Goal: Transaction & Acquisition: Purchase product/service

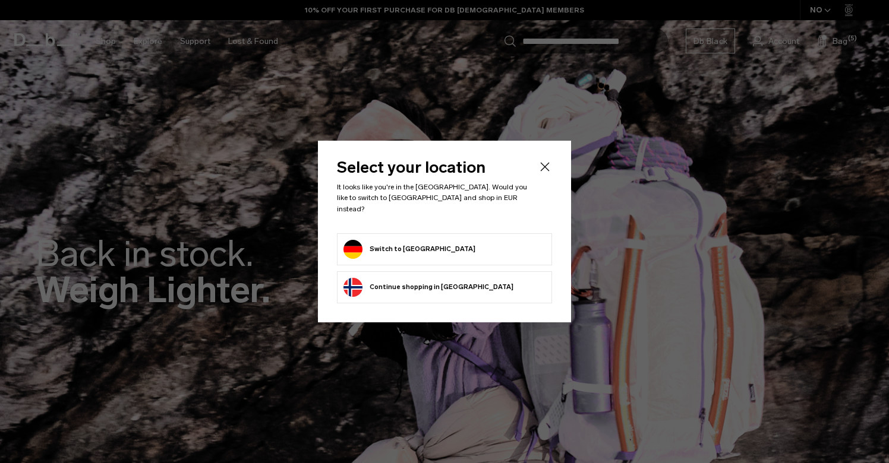
click at [454, 249] on form "Switch to Germany" at bounding box center [444, 249] width 202 height 19
click at [389, 240] on button "Switch to Germany" at bounding box center [409, 249] width 132 height 19
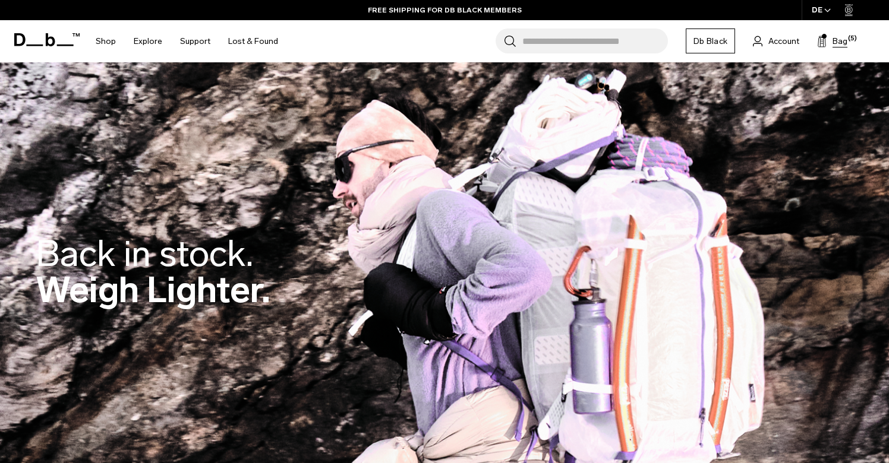
click at [838, 40] on span "Bag" at bounding box center [839, 41] width 15 height 12
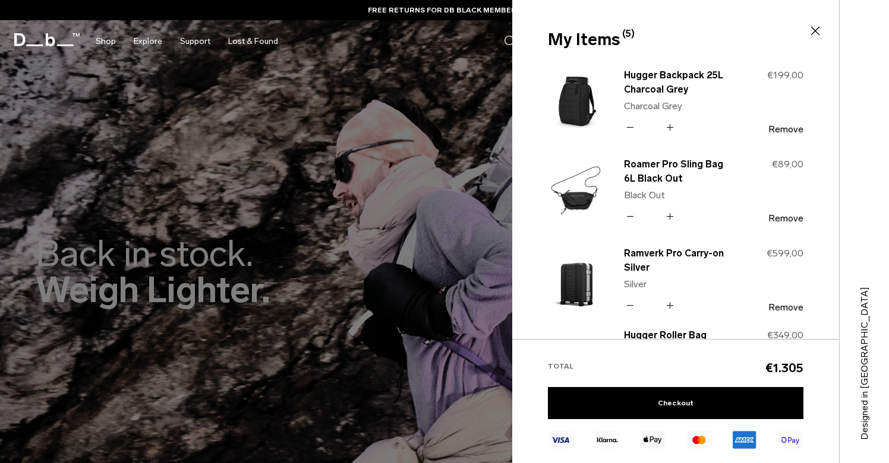
click at [461, 295] on div at bounding box center [444, 231] width 889 height 463
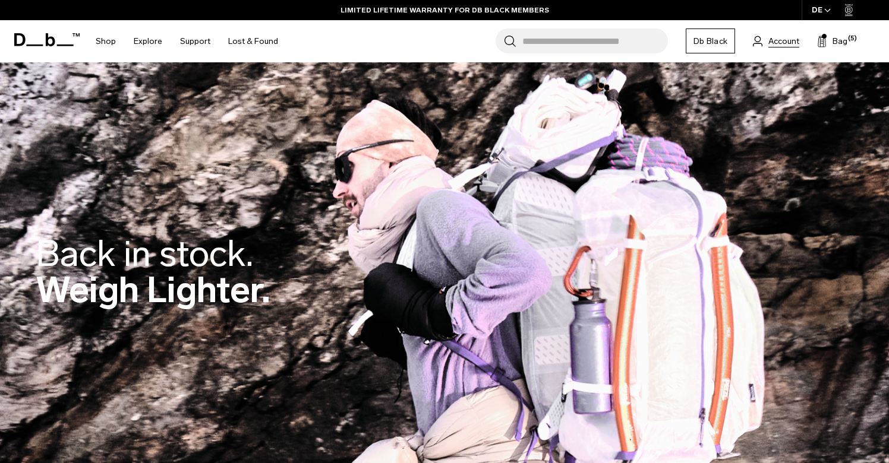
click at [786, 43] on span "Account" at bounding box center [783, 41] width 31 height 12
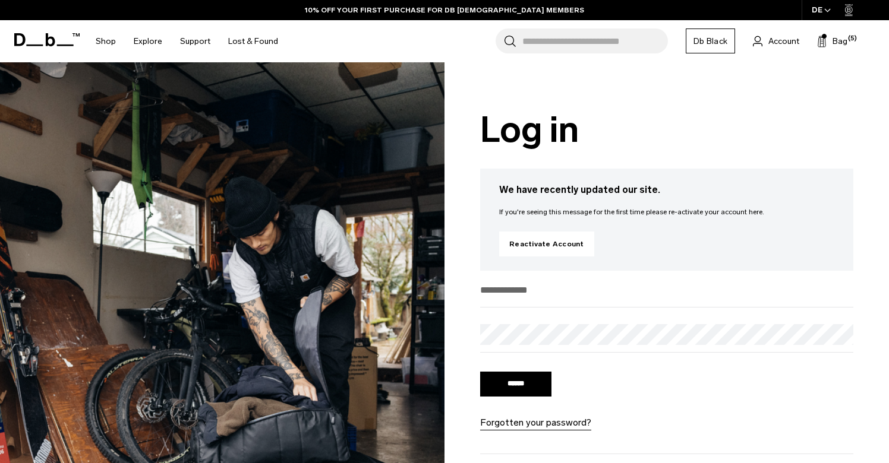
type input "**********"
click at [511, 391] on input "******" at bounding box center [515, 384] width 71 height 25
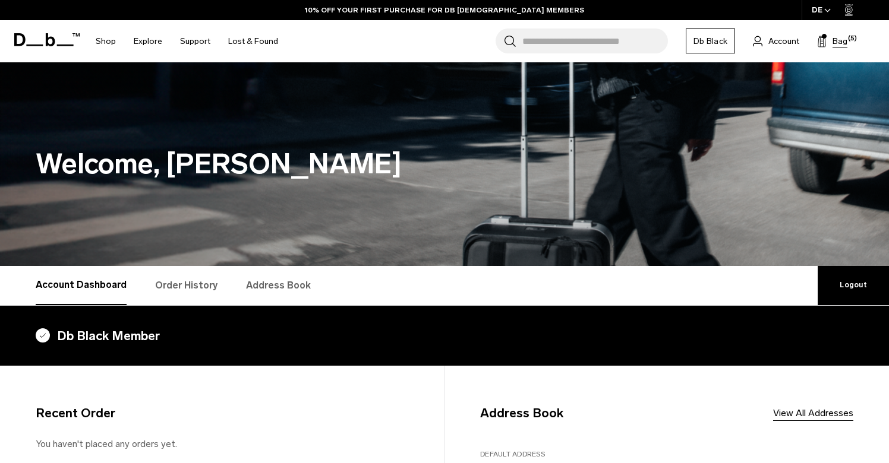
click at [839, 42] on span "Bag" at bounding box center [839, 41] width 15 height 12
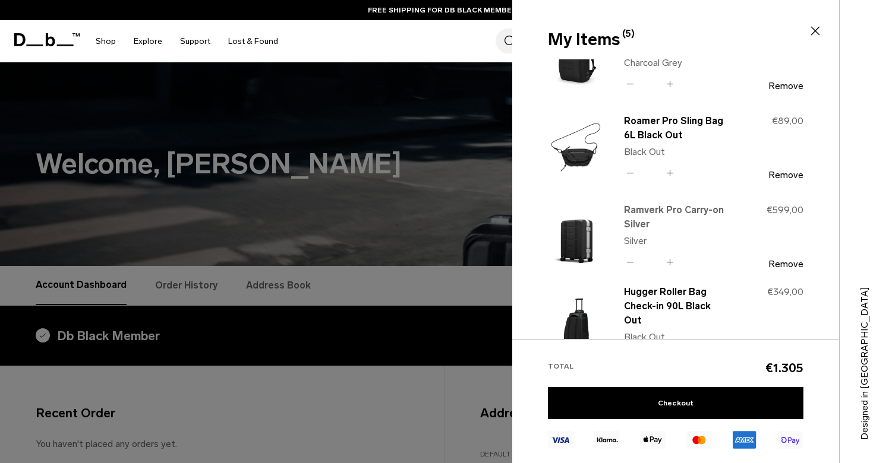
scroll to position [78, 0]
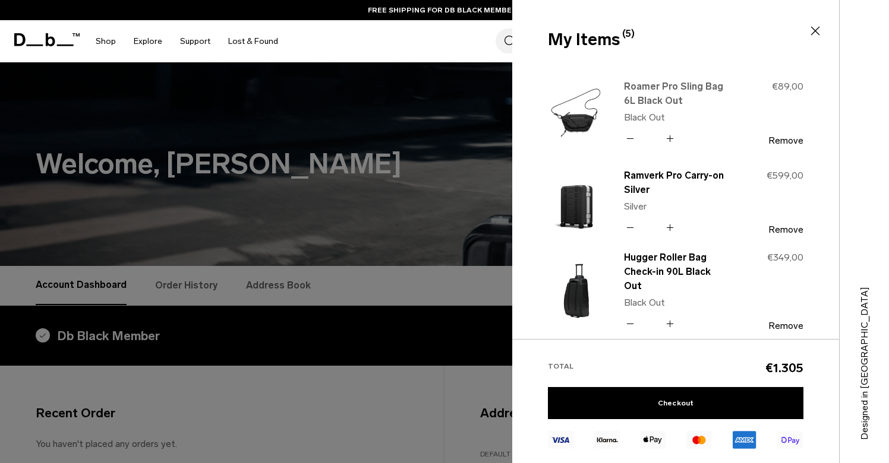
click at [659, 93] on link "Roamer Pro Sling Bag 6L Black Out" at bounding box center [676, 94] width 105 height 29
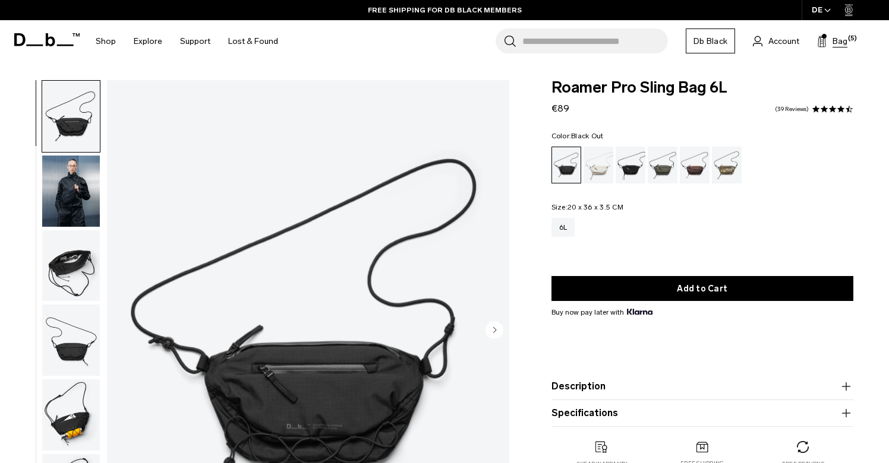
click at [841, 43] on span "Bag" at bounding box center [839, 41] width 15 height 12
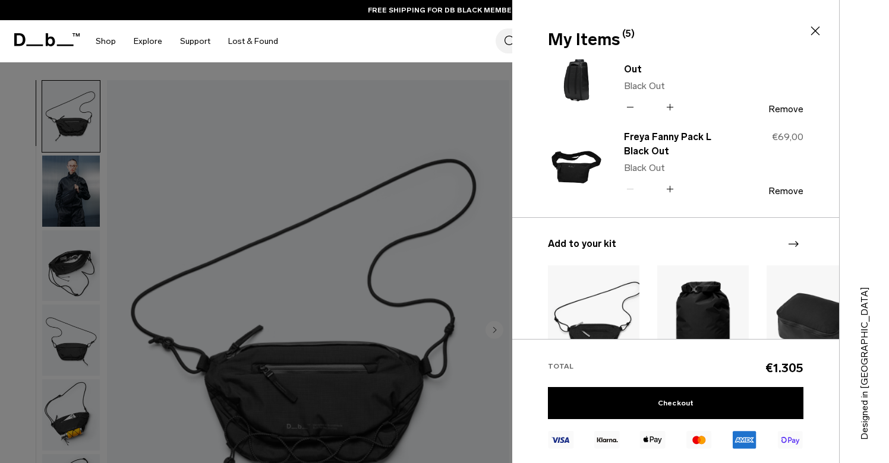
scroll to position [298, 0]
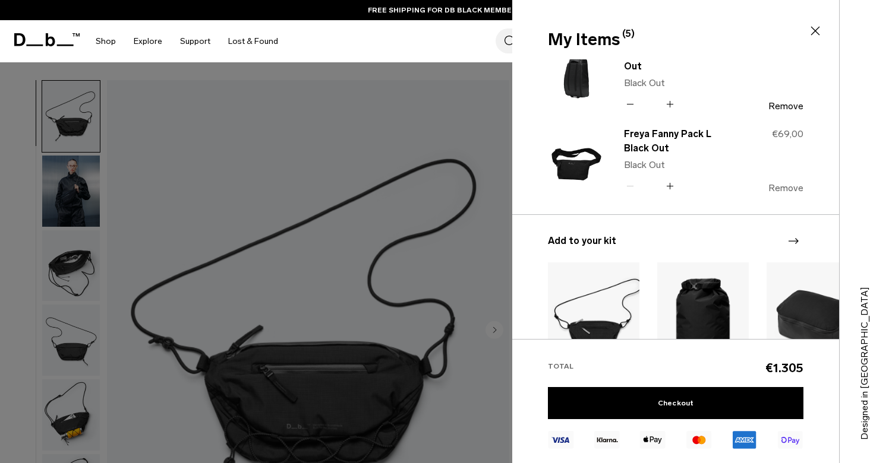
click at [781, 187] on button "Remove" at bounding box center [785, 188] width 35 height 11
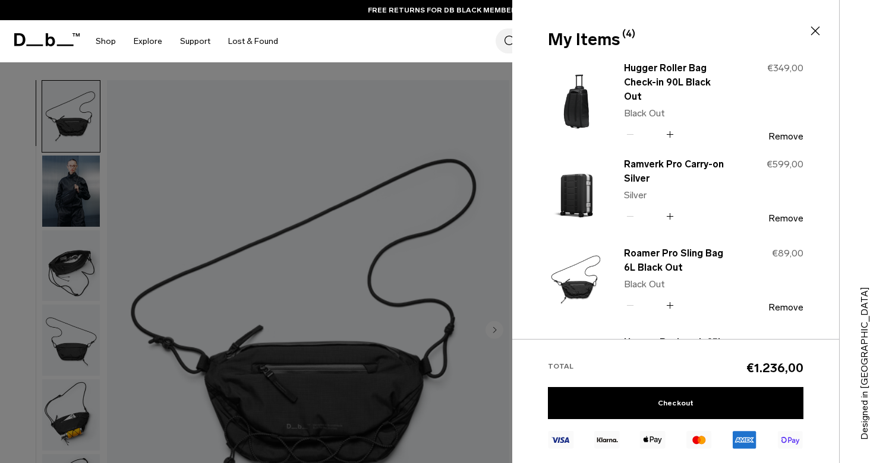
scroll to position [0, 0]
click at [441, 39] on div "Search for Bags, Luggage... Search Close Trending Products All Products Hugger …" at bounding box center [583, 41] width 592 height 42
click at [317, 109] on div at bounding box center [444, 231] width 889 height 463
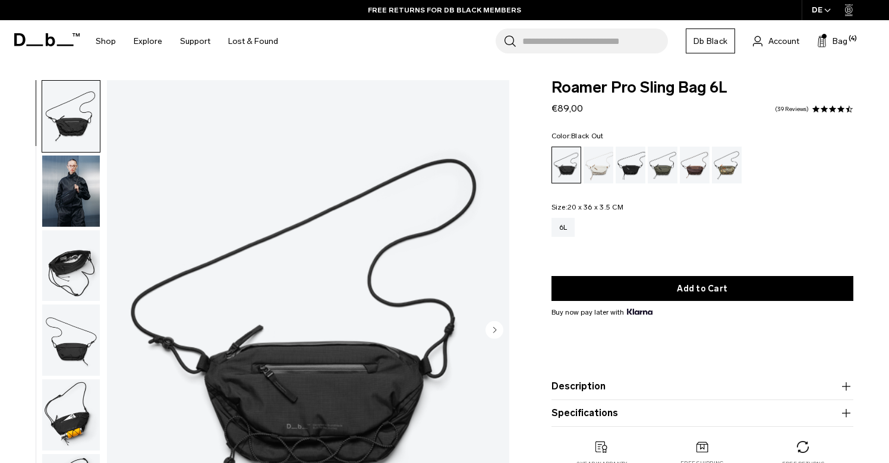
click at [35, 40] on icon at bounding box center [46, 39] width 65 height 13
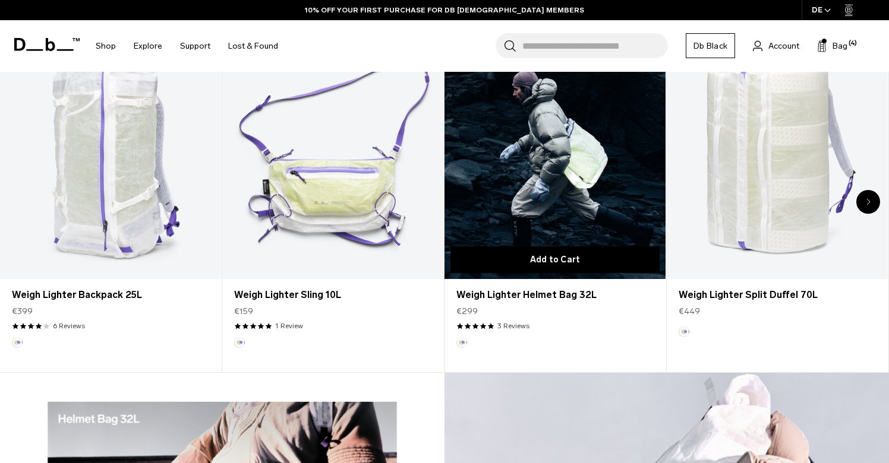
scroll to position [508, 0]
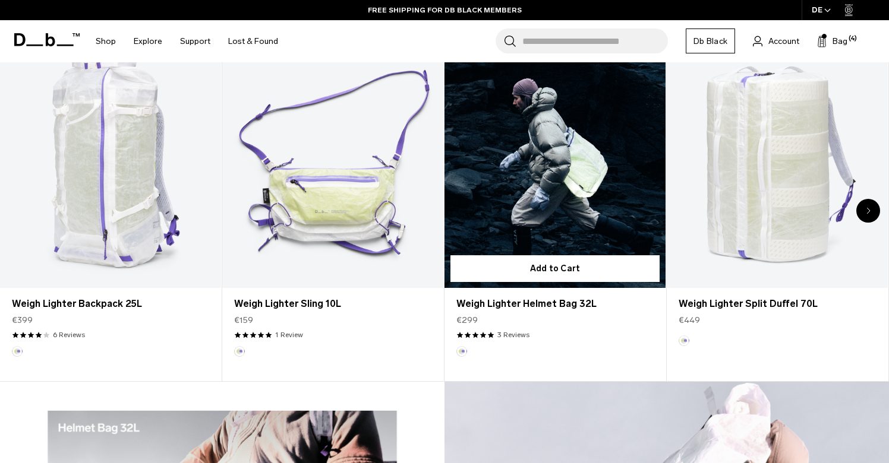
click at [574, 179] on link "Weigh Lighter Helmet Bag 32L" at bounding box center [554, 165] width 221 height 245
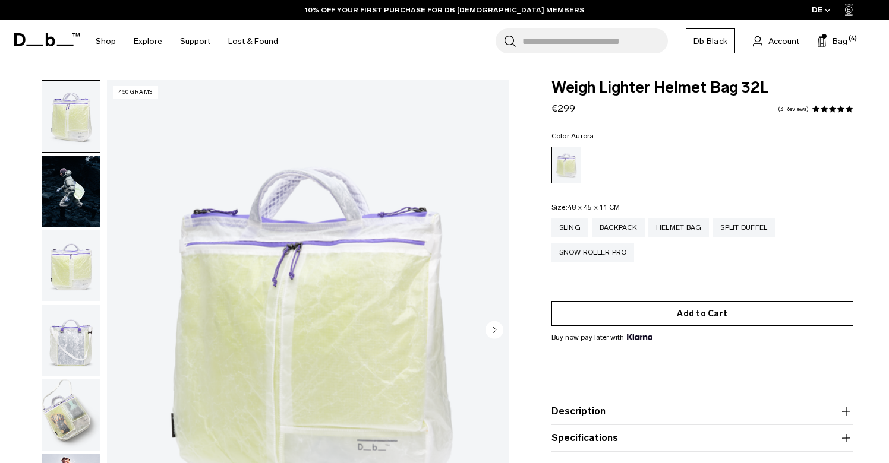
click at [671, 313] on button "Add to Cart" at bounding box center [702, 313] width 302 height 25
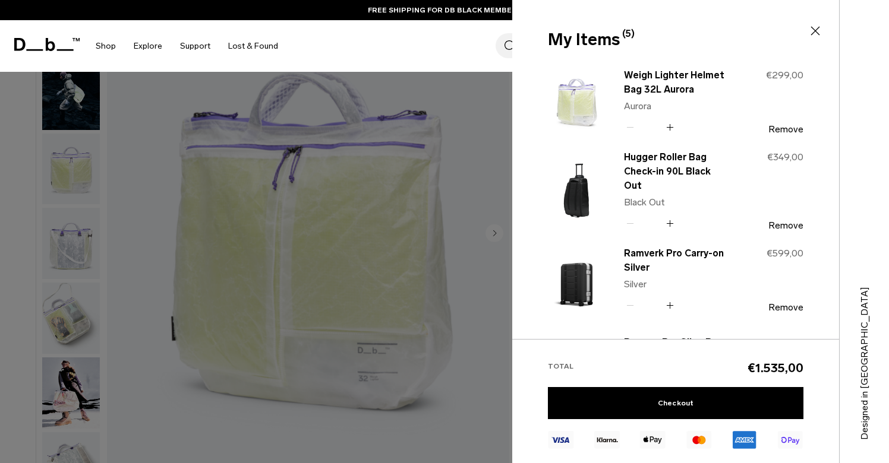
scroll to position [106, 0]
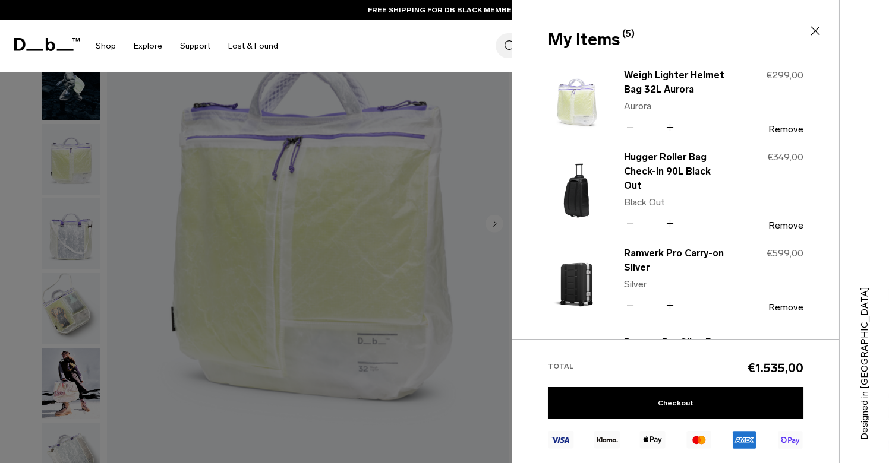
click at [367, 325] on div at bounding box center [444, 231] width 889 height 463
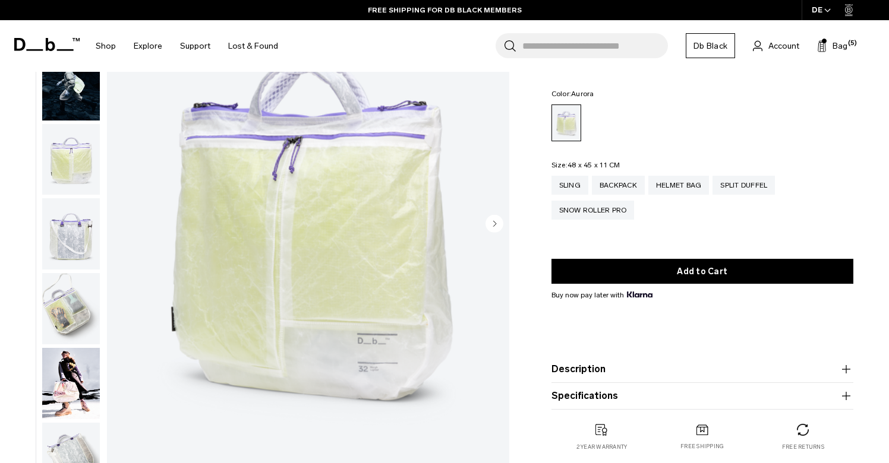
click at [80, 328] on img "button" at bounding box center [71, 308] width 58 height 71
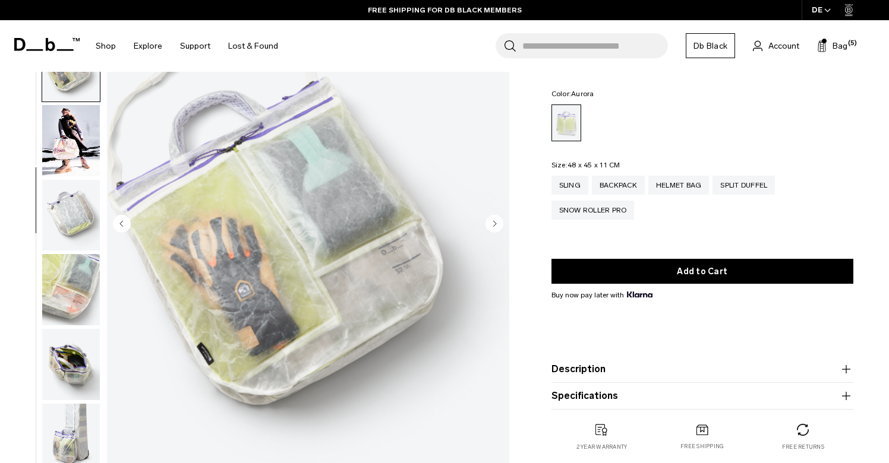
scroll to position [251, 0]
click at [77, 418] on img "button" at bounding box center [71, 439] width 58 height 71
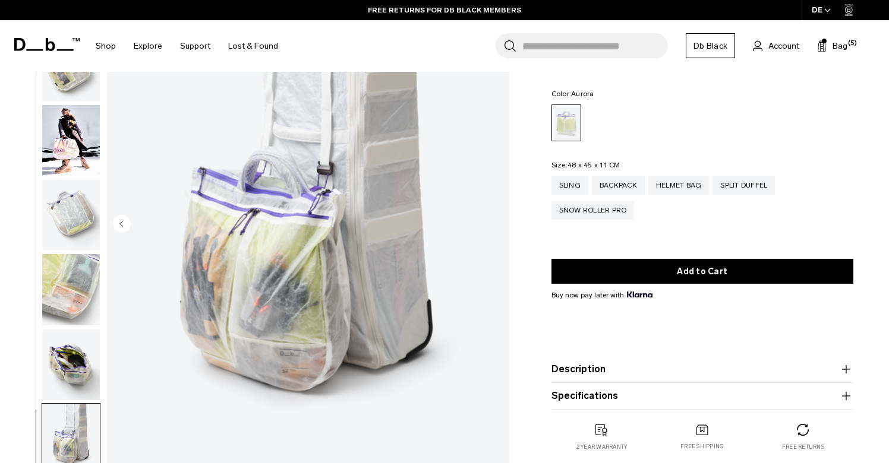
click at [81, 360] on img "button" at bounding box center [71, 364] width 58 height 71
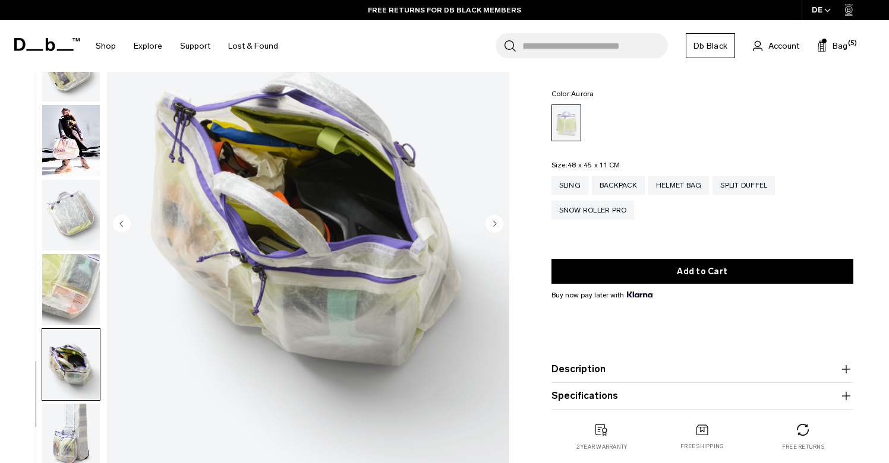
click at [83, 301] on img "button" at bounding box center [71, 289] width 58 height 71
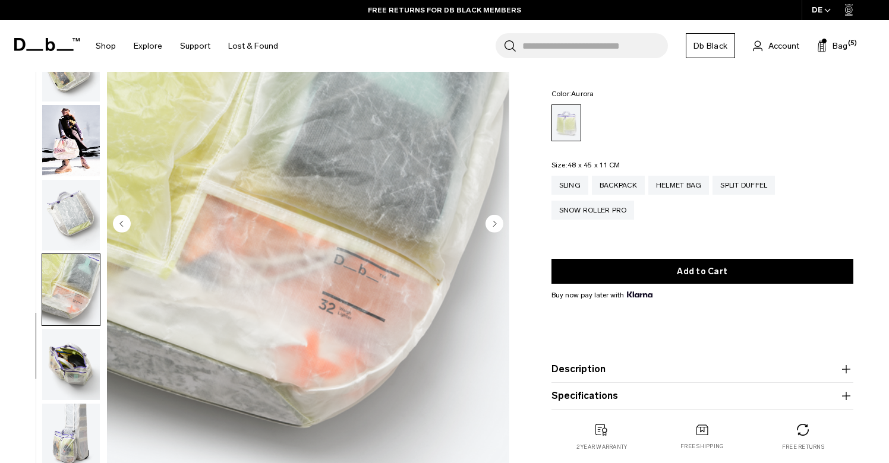
click at [81, 201] on img "button" at bounding box center [71, 215] width 58 height 71
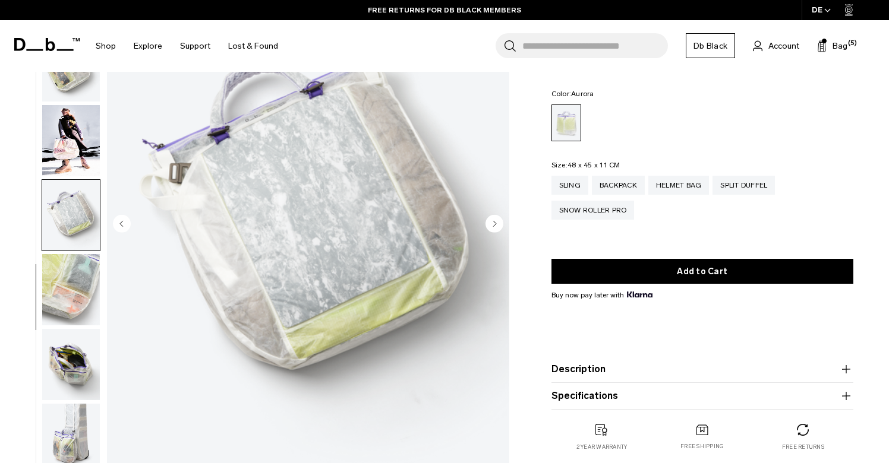
click at [81, 135] on img "button" at bounding box center [71, 140] width 58 height 71
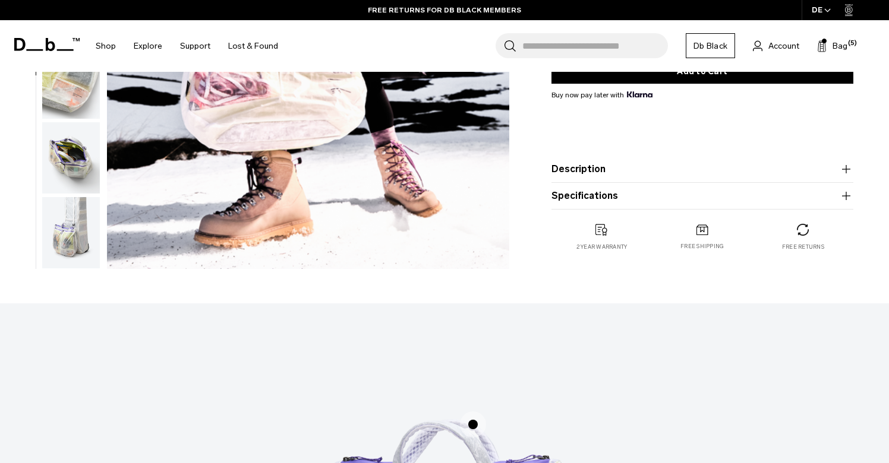
scroll to position [319, 0]
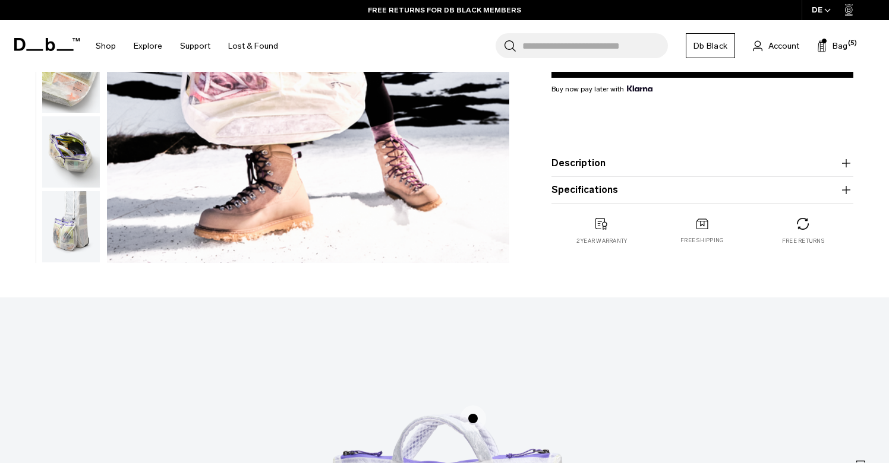
click at [80, 252] on img "button" at bounding box center [71, 226] width 58 height 71
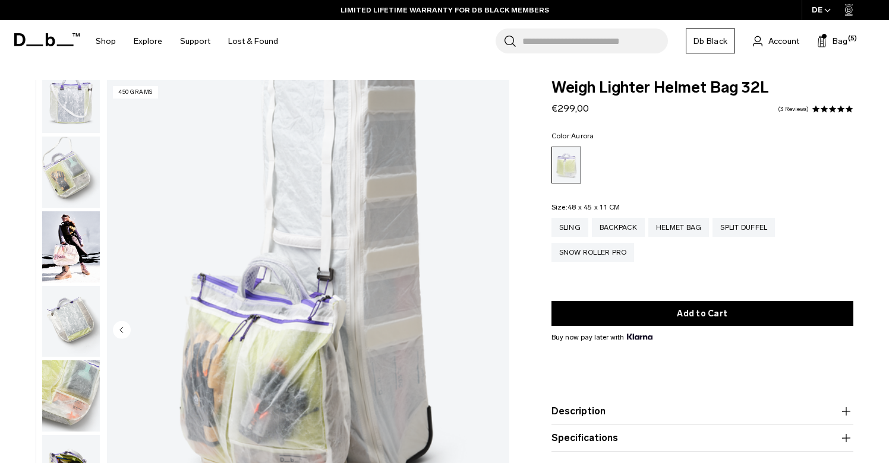
scroll to position [0, 0]
click at [77, 115] on img "button" at bounding box center [71, 97] width 58 height 71
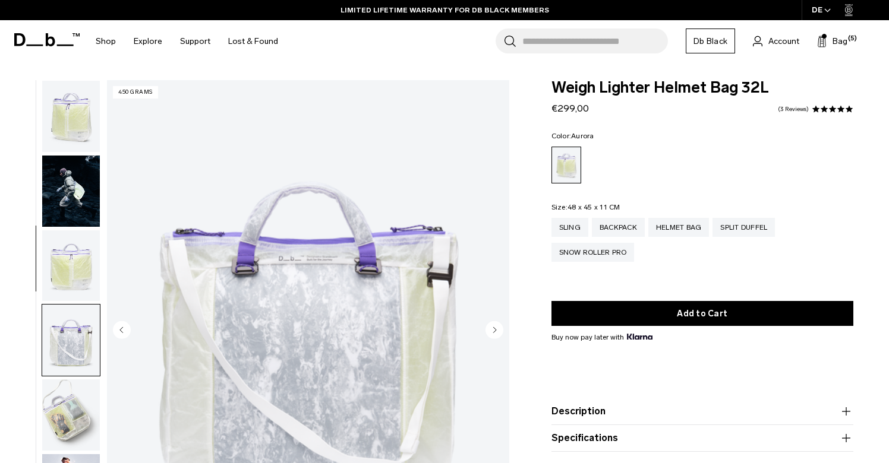
click at [77, 115] on img "button" at bounding box center [71, 116] width 58 height 71
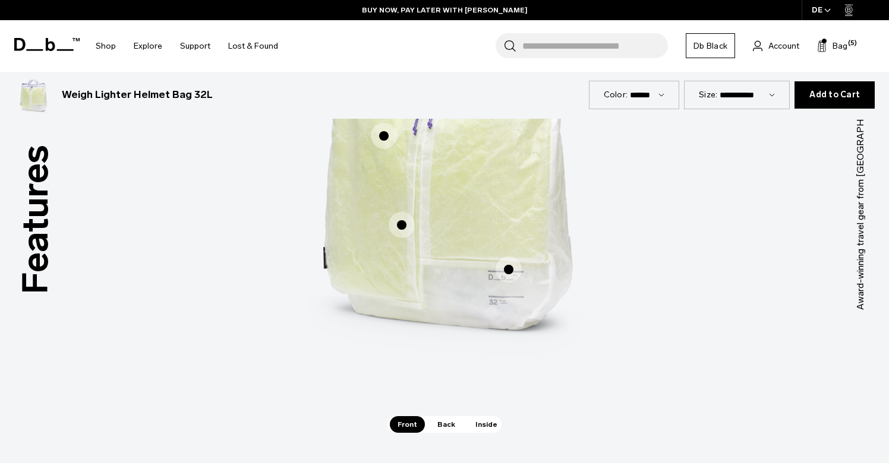
scroll to position [698, 0]
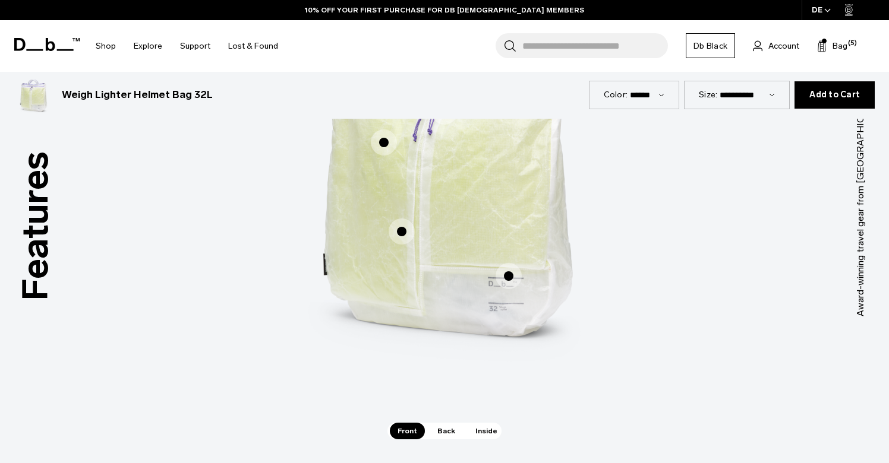
click at [441, 431] on span "Back" at bounding box center [445, 431] width 33 height 17
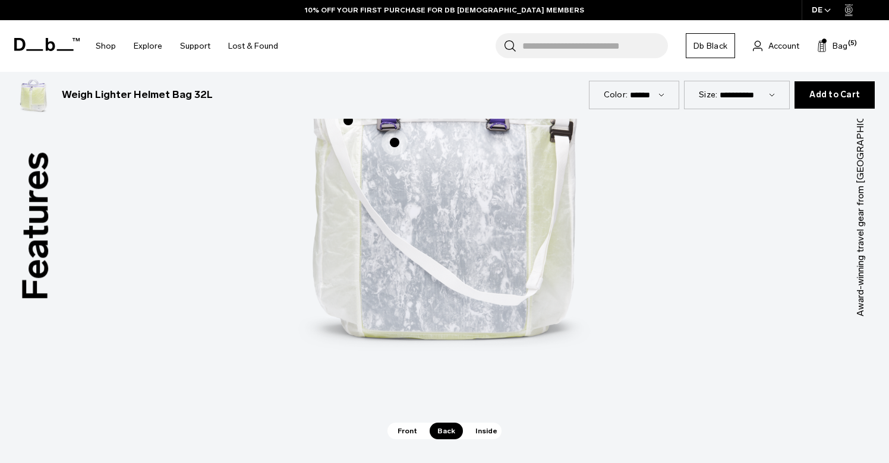
click at [479, 435] on span "Inside" at bounding box center [486, 431] width 37 height 17
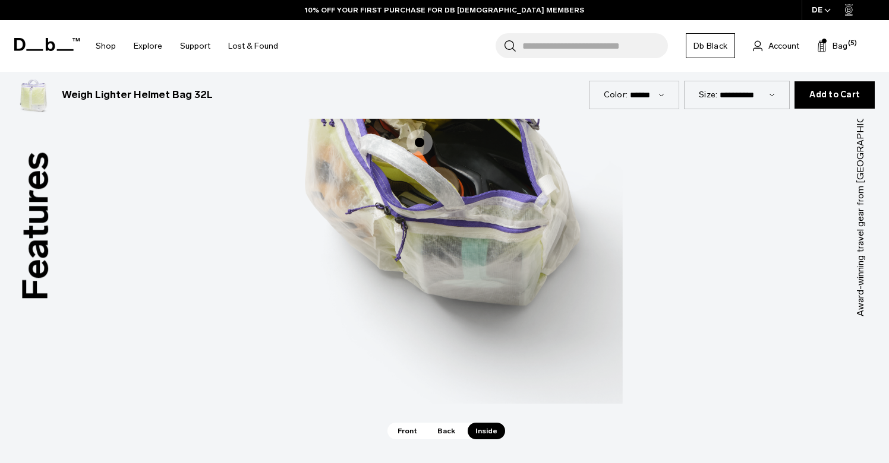
click at [416, 427] on span "Front" at bounding box center [407, 431] width 35 height 17
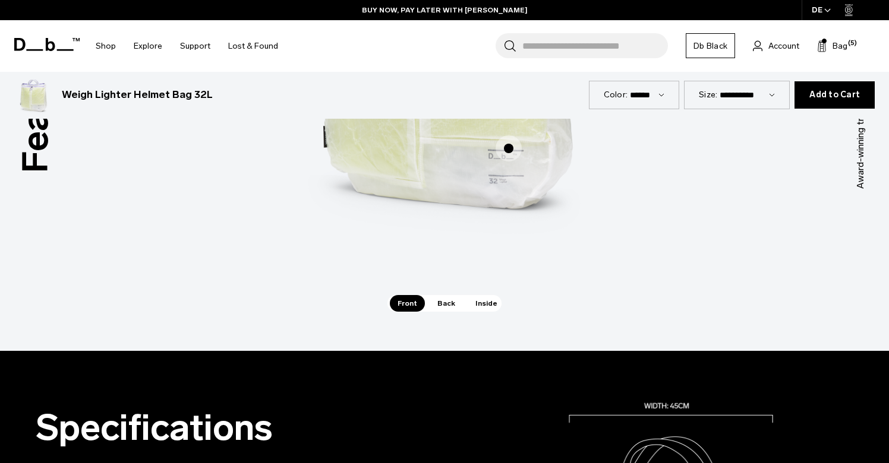
scroll to position [828, 0]
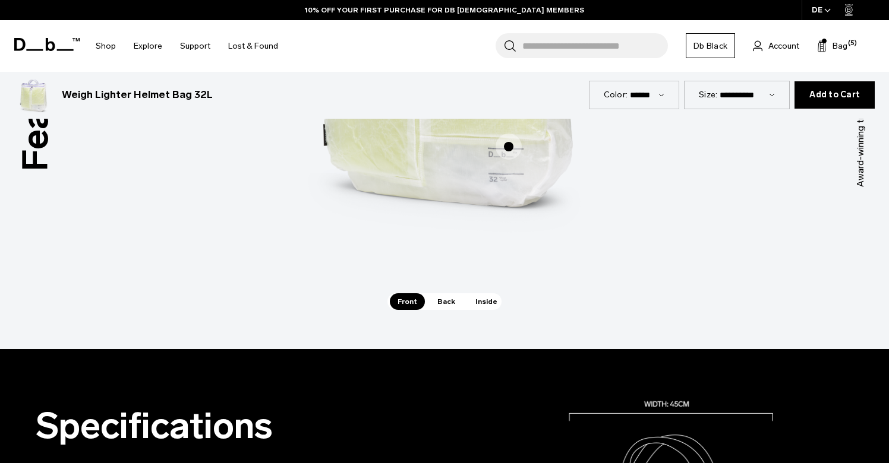
click at [475, 302] on span "Inside" at bounding box center [486, 301] width 37 height 17
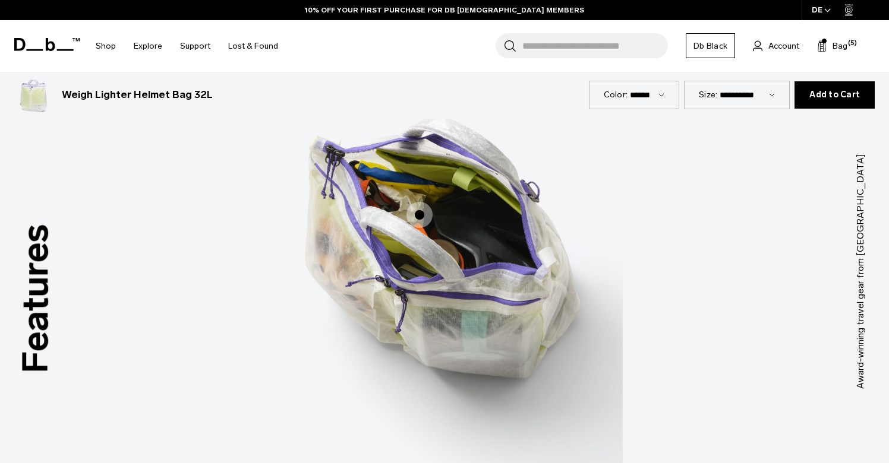
scroll to position [590, 0]
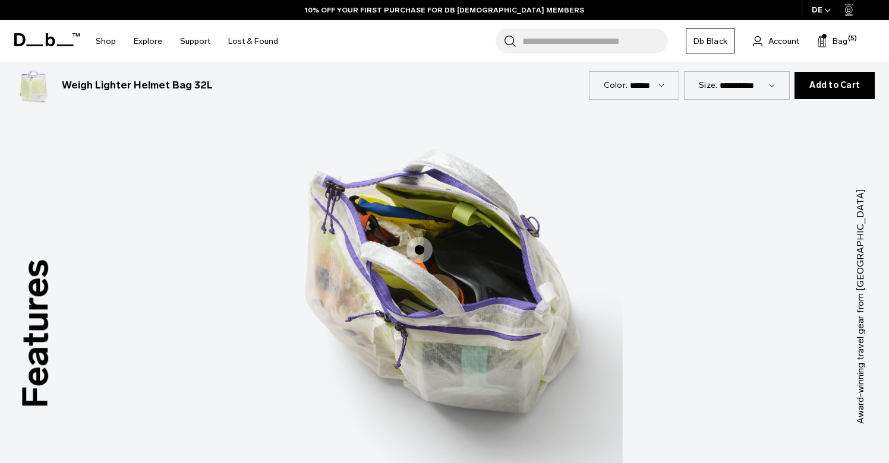
click at [418, 254] on span "3 / 3" at bounding box center [419, 250] width 26 height 26
click at [419, 248] on span "3 / 3" at bounding box center [419, 250] width 26 height 26
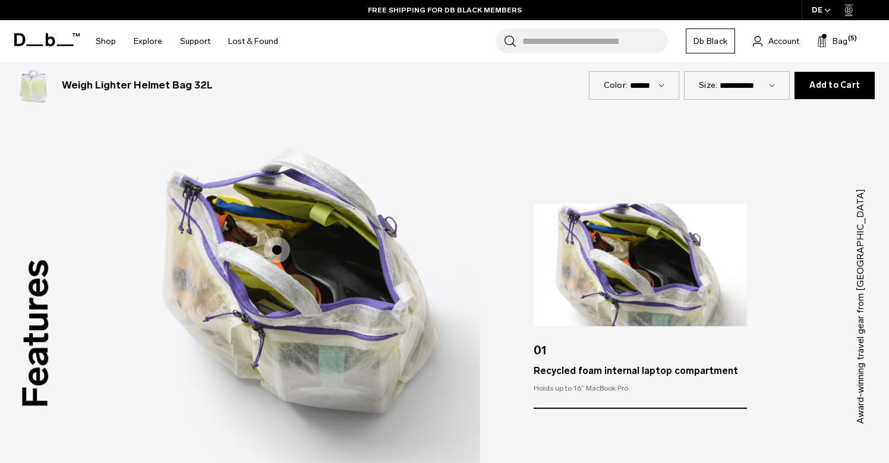
click at [442, 383] on img "3 / 3" at bounding box center [302, 289] width 356 height 446
click at [706, 172] on div "Features Tap a hotspot to learn more Award-winning travel gear from [GEOGRAPHIC…" at bounding box center [444, 307] width 889 height 560
